Goal: Task Accomplishment & Management: Complete application form

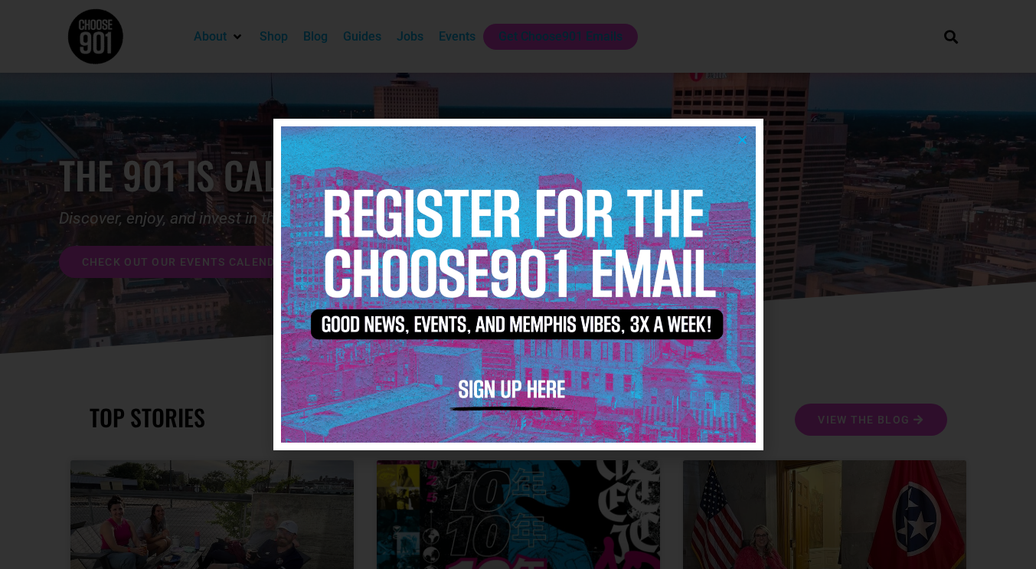
click at [929, 289] on div at bounding box center [518, 284] width 1036 height 569
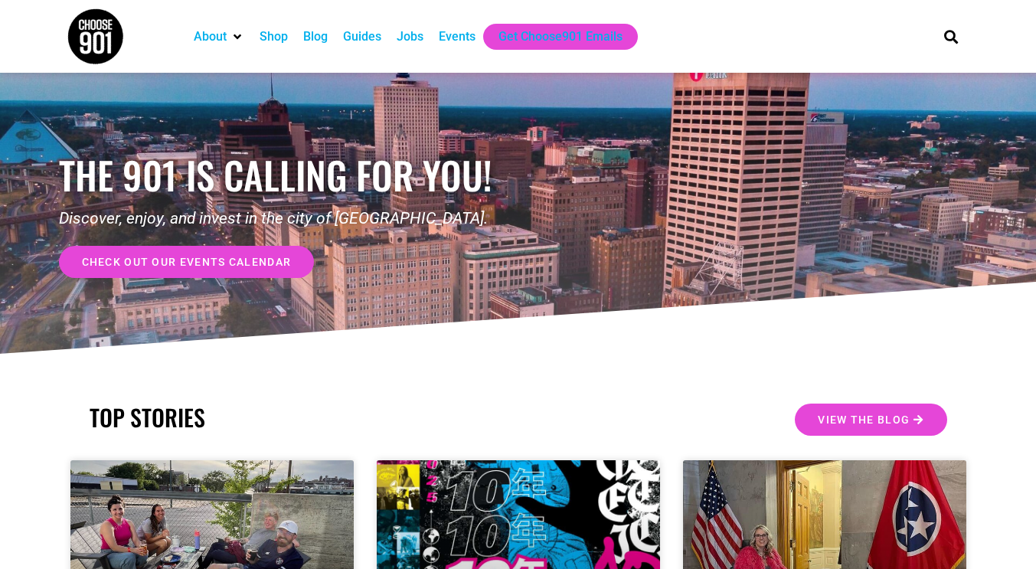
click at [416, 35] on div "Jobs" at bounding box center [410, 37] width 27 height 18
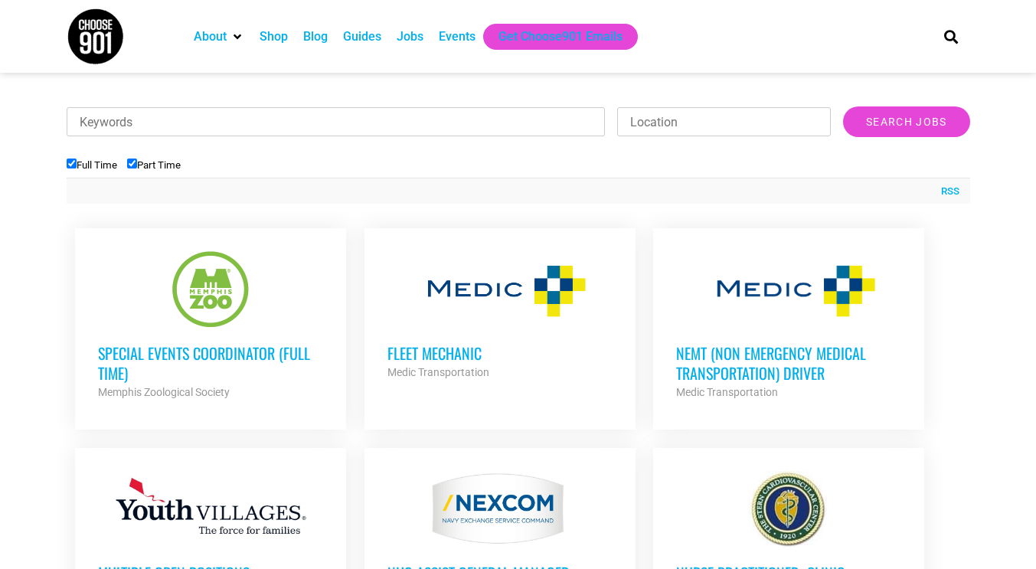
scroll to position [475, 0]
click at [302, 126] on input "Keywords" at bounding box center [336, 120] width 539 height 29
type input "museum"
click at [843, 106] on input "Search Jobs" at bounding box center [906, 121] width 126 height 31
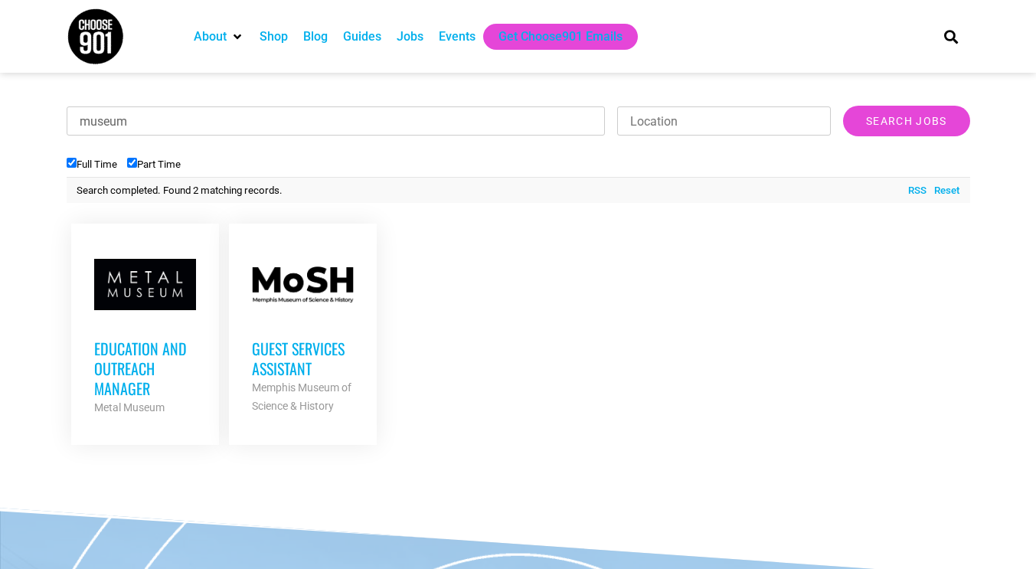
click at [307, 344] on h3 "Guest Services Assistant" at bounding box center [303, 358] width 102 height 40
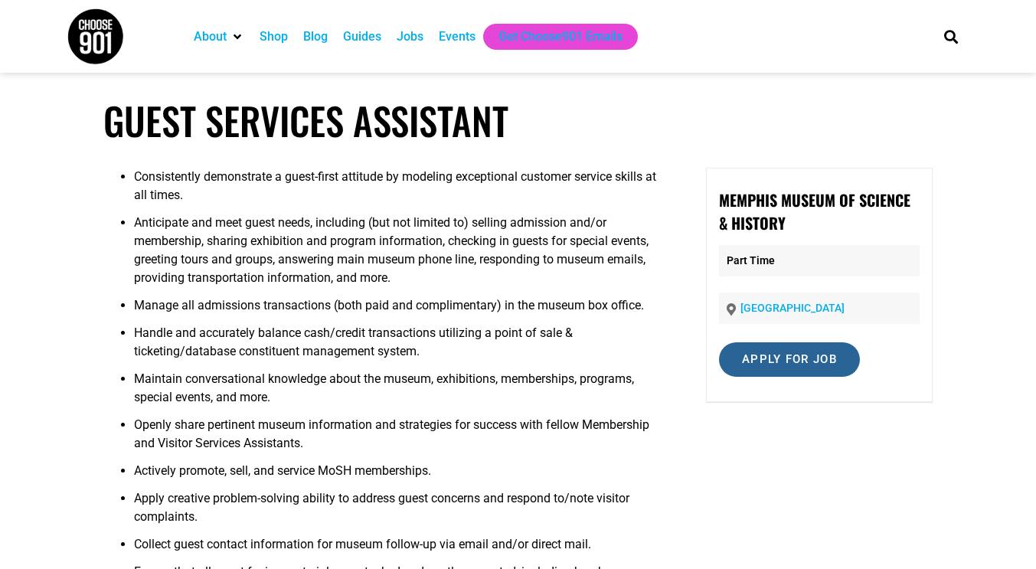
click at [764, 364] on input "Apply for job" at bounding box center [789, 359] width 141 height 34
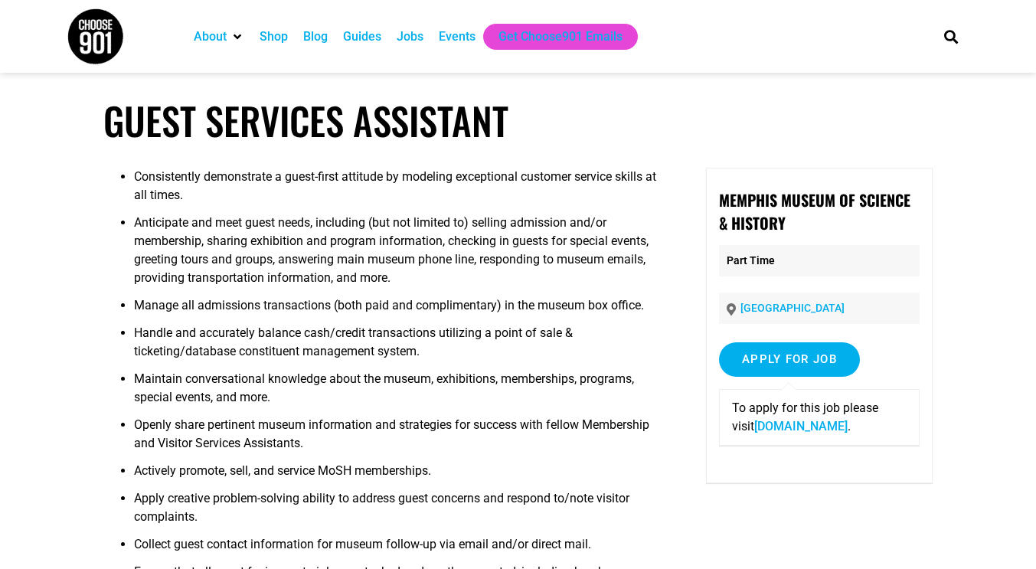
click at [769, 423] on link "[DOMAIN_NAME]" at bounding box center [800, 426] width 93 height 15
